Goal: Transaction & Acquisition: Purchase product/service

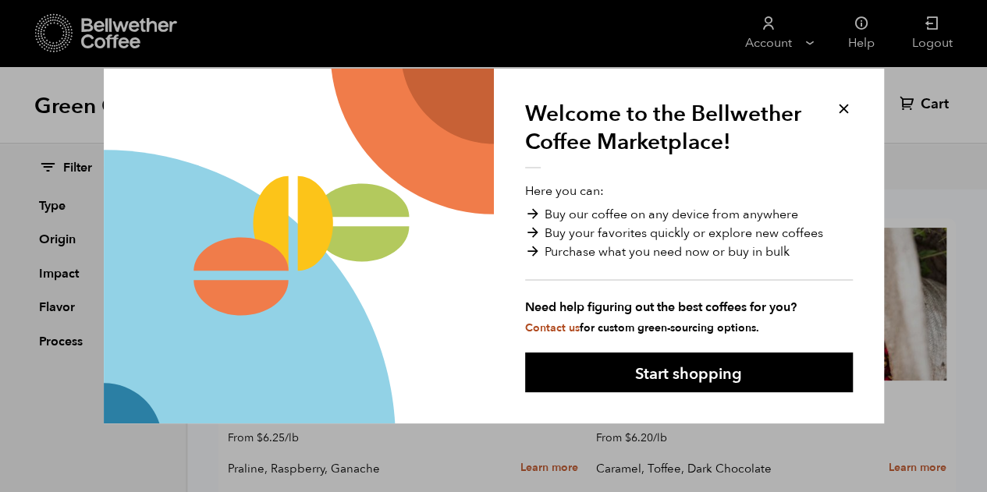
click at [849, 101] on button at bounding box center [844, 109] width 18 height 18
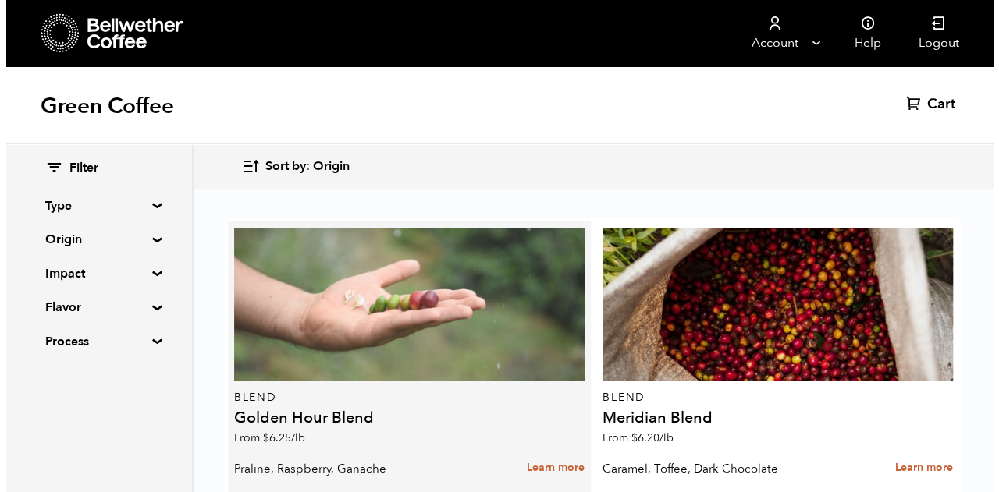
scroll to position [234, 0]
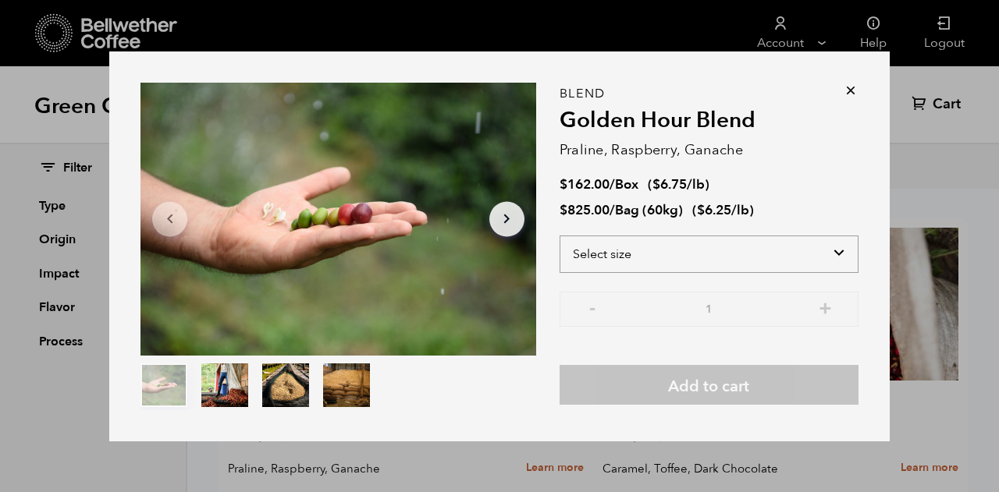
click at [743, 259] on select "Select size Bag (60kg) (132 lbs) Box (24 lbs)" at bounding box center [708, 254] width 299 height 37
click at [238, 372] on button "item 1" at bounding box center [224, 389] width 47 height 44
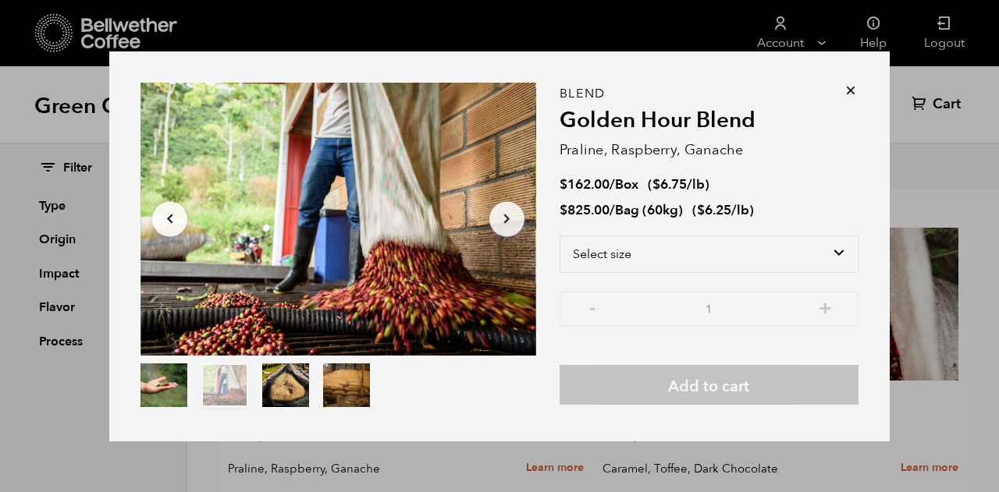
click at [273, 361] on div "Item 2 of 4 Arrow Left Arrow Right item 0 item 1 item 2 item 3 Item 2 of 4" at bounding box center [338, 247] width 396 height 328
click at [280, 374] on button "item 2" at bounding box center [285, 389] width 47 height 44
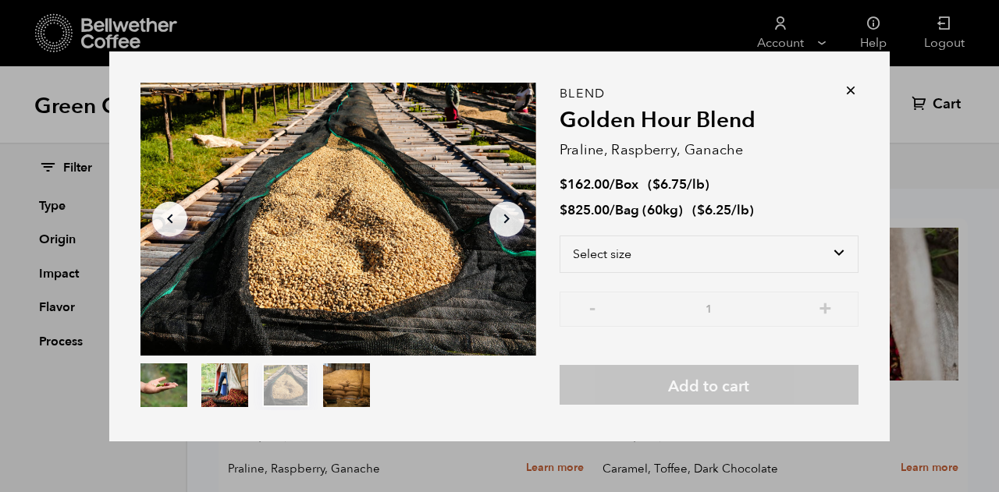
click at [328, 378] on button "item 3" at bounding box center [346, 389] width 47 height 44
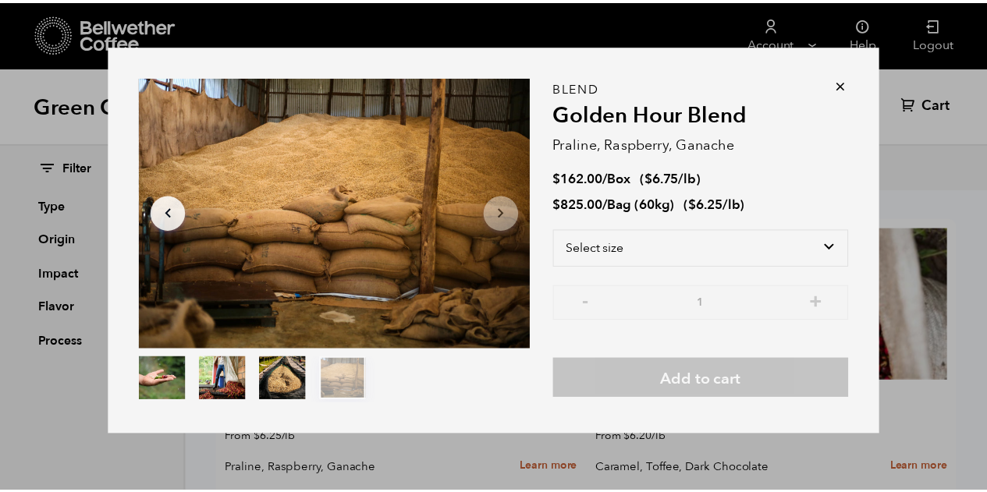
scroll to position [7, 0]
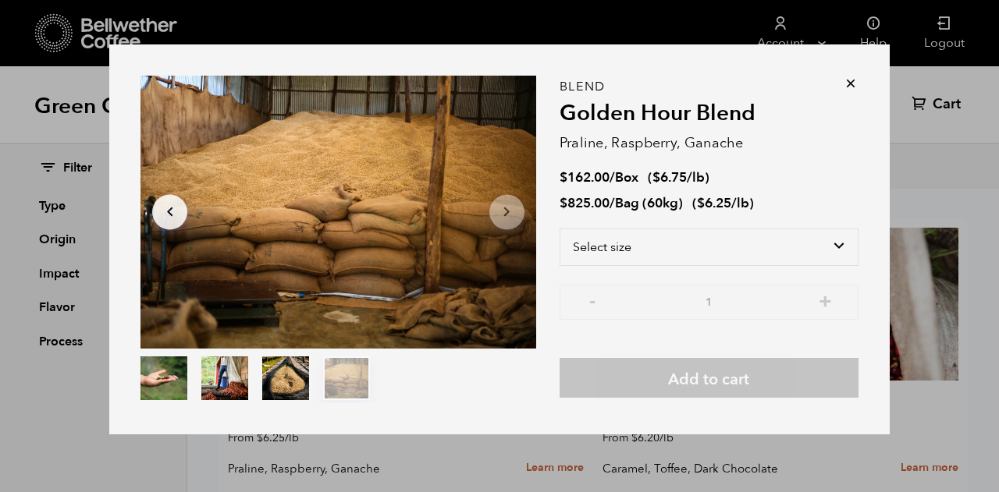
click at [851, 73] on div "Item 4 of 4 Arrow Left Arrow Right item 0 item 1 item 2 item 3 Item 4 of 4 Blen…" at bounding box center [499, 239] width 780 height 390
click at [844, 86] on icon at bounding box center [851, 84] width 16 height 16
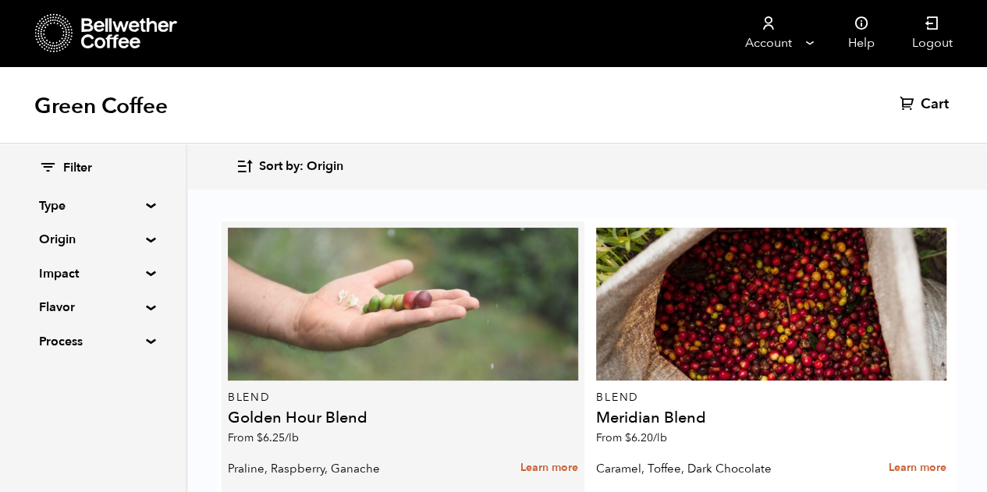
scroll to position [0, 0]
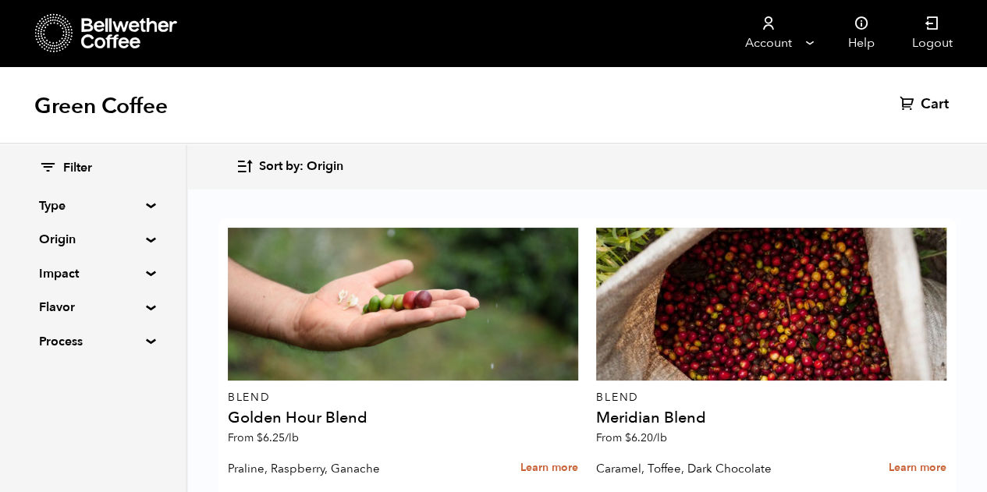
click at [147, 203] on summary "Type" at bounding box center [93, 206] width 108 height 19
